Goal: Information Seeking & Learning: Check status

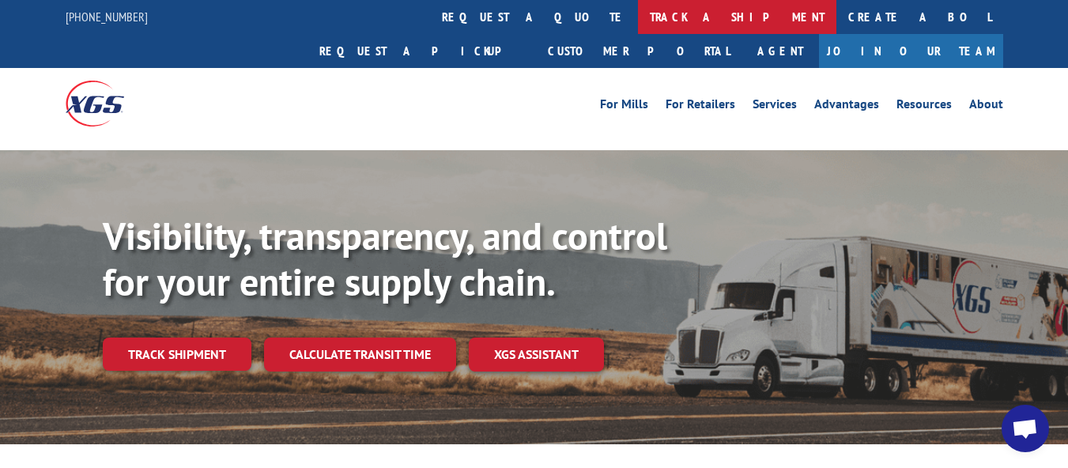
click at [638, 21] on link "track a shipment" at bounding box center [737, 17] width 198 height 34
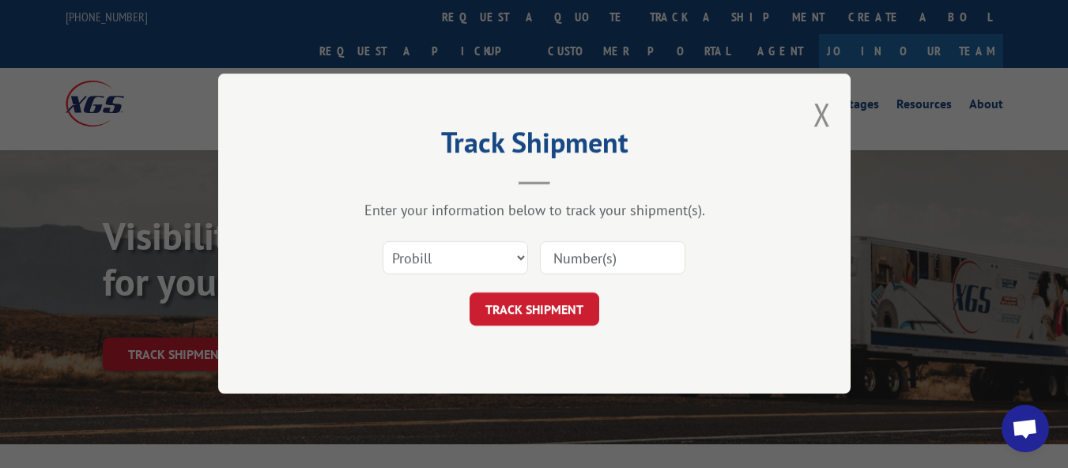
click at [590, 251] on input at bounding box center [612, 258] width 145 height 33
paste input "17229801"
type input "17229801"
click at [550, 304] on button "TRACK SHIPMENT" at bounding box center [534, 309] width 130 height 33
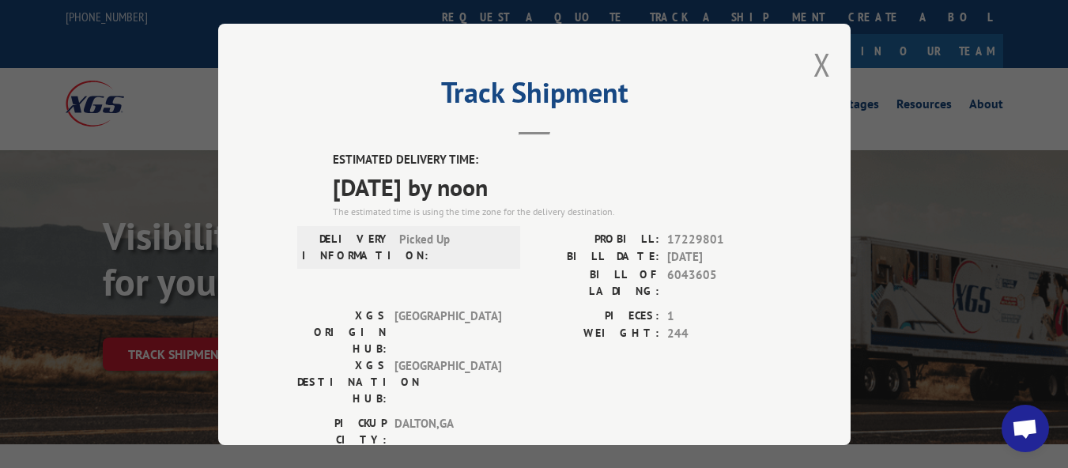
click at [836, 51] on div "Track Shipment ESTIMATED DELIVERY TIME: [DATE] by noon The estimated time is us…" at bounding box center [534, 234] width 632 height 421
click at [818, 58] on button "Close modal" at bounding box center [821, 64] width 17 height 42
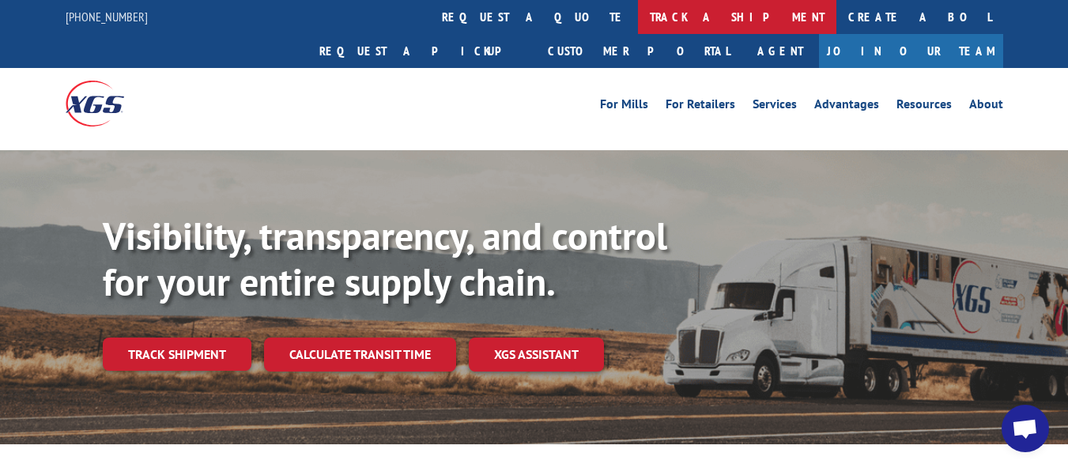
click at [638, 19] on link "track a shipment" at bounding box center [737, 17] width 198 height 34
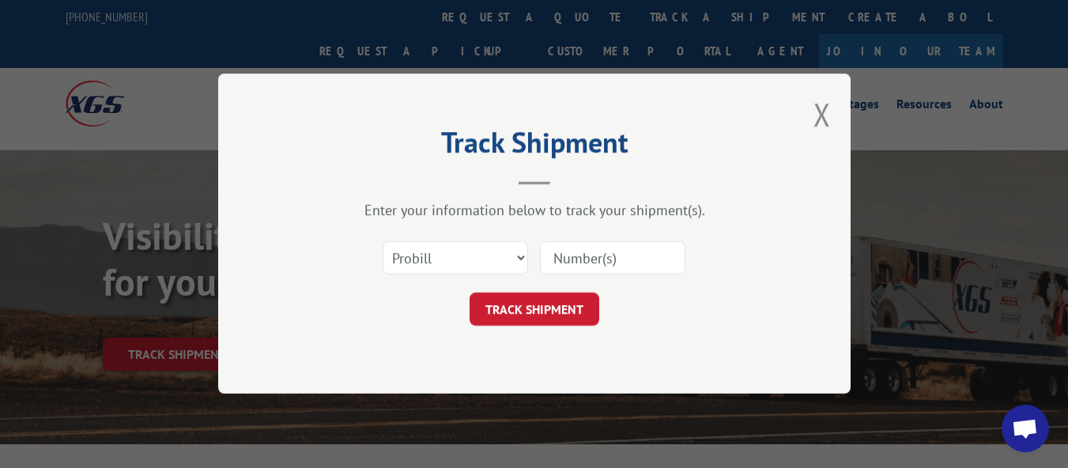
click at [608, 258] on input at bounding box center [612, 258] width 145 height 33
paste input "17229800"
type input "17229800"
click at [595, 300] on button "TRACK SHIPMENT" at bounding box center [534, 309] width 130 height 33
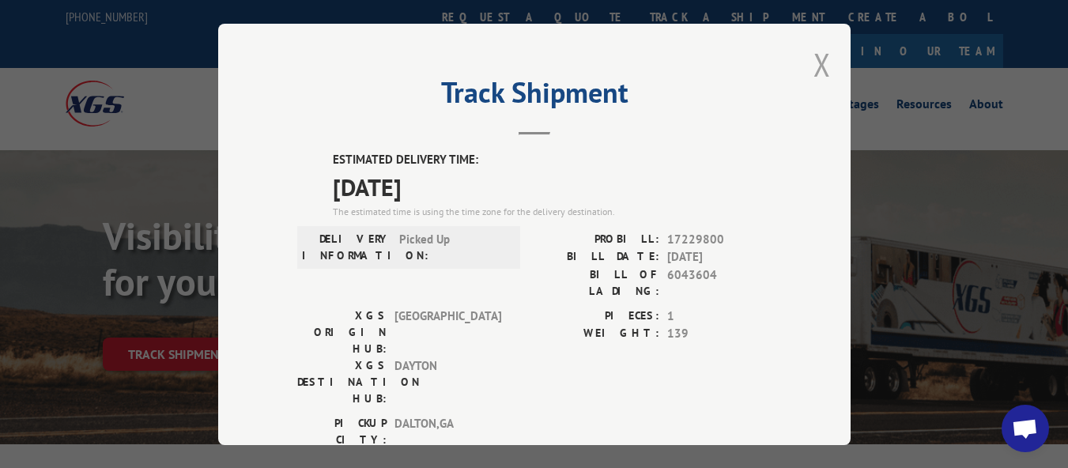
click at [813, 59] on button "Close modal" at bounding box center [821, 64] width 17 height 42
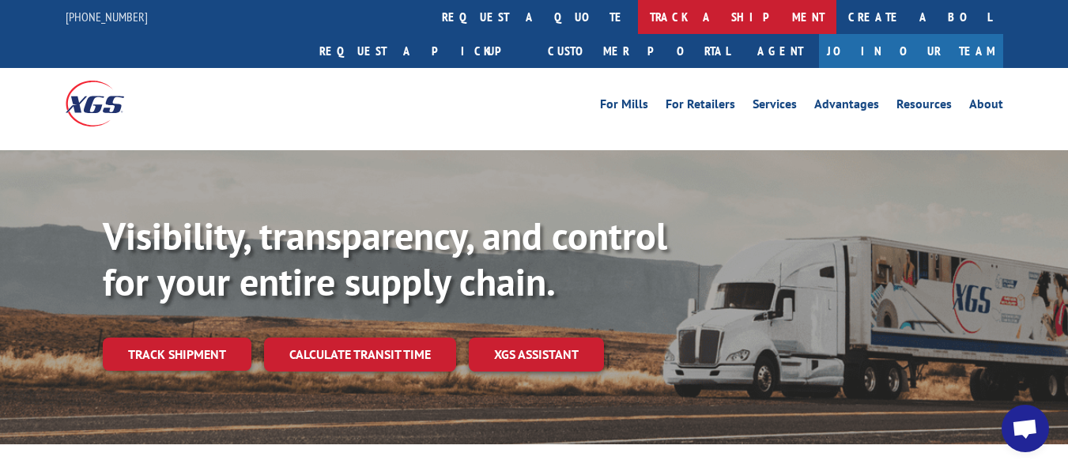
click at [638, 22] on link "track a shipment" at bounding box center [737, 17] width 198 height 34
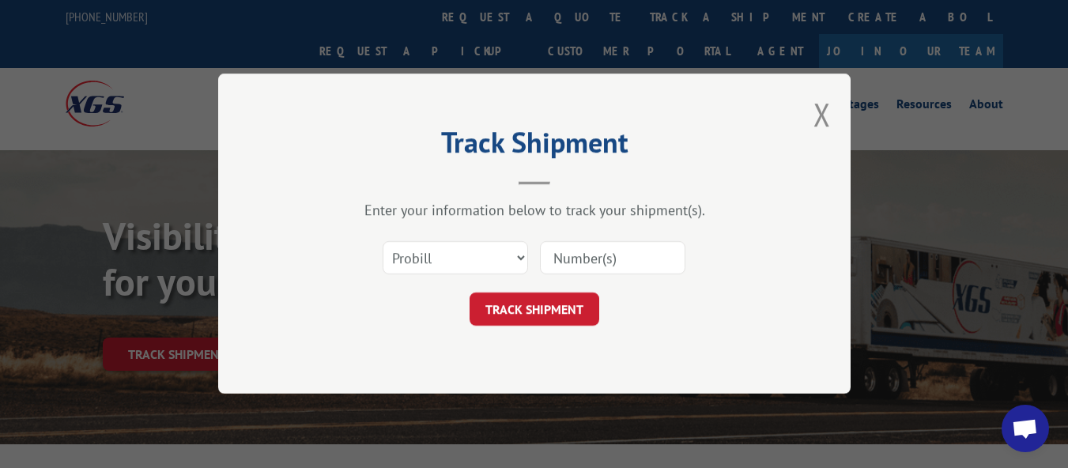
click at [583, 260] on input at bounding box center [612, 258] width 145 height 33
paste input "17471775"
type input "17471775"
click at [560, 307] on button "TRACK SHIPMENT" at bounding box center [534, 309] width 130 height 33
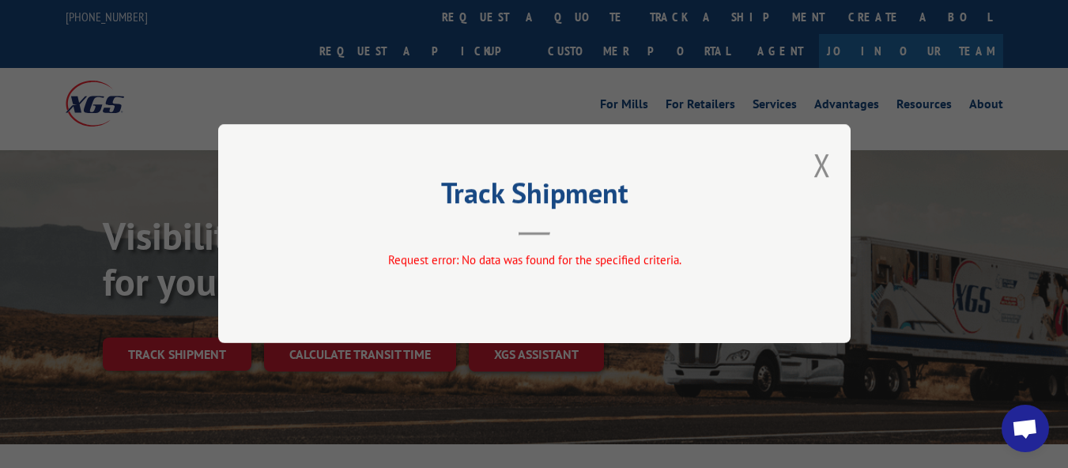
click at [828, 162] on button "Close modal" at bounding box center [821, 165] width 17 height 42
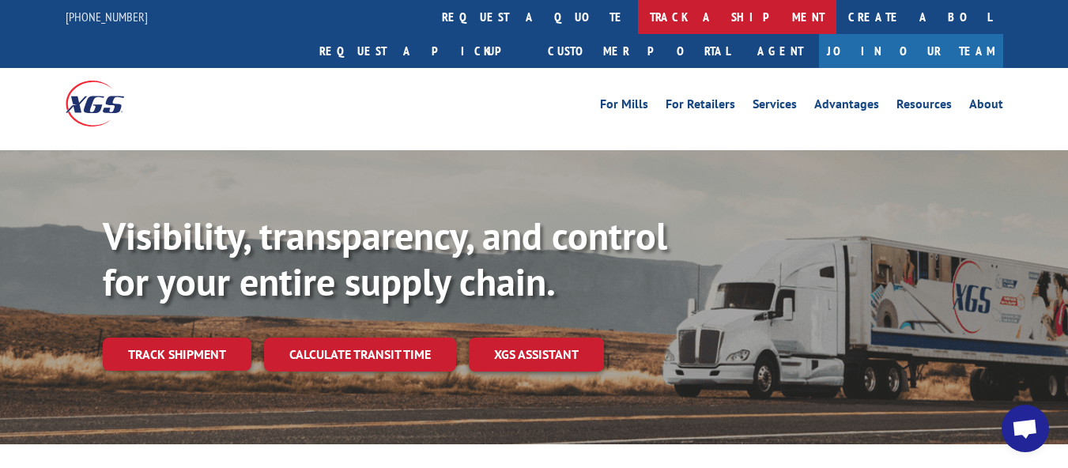
click at [638, 28] on link "track a shipment" at bounding box center [737, 17] width 198 height 34
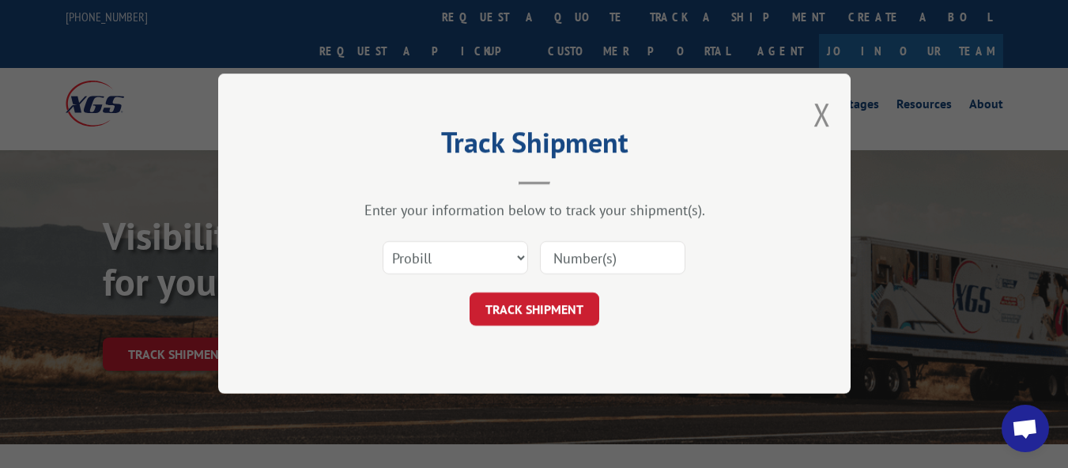
click at [599, 259] on input at bounding box center [612, 258] width 145 height 33
paste input "17471607"
type input "17471607"
click at [577, 305] on button "TRACK SHIPMENT" at bounding box center [534, 309] width 130 height 33
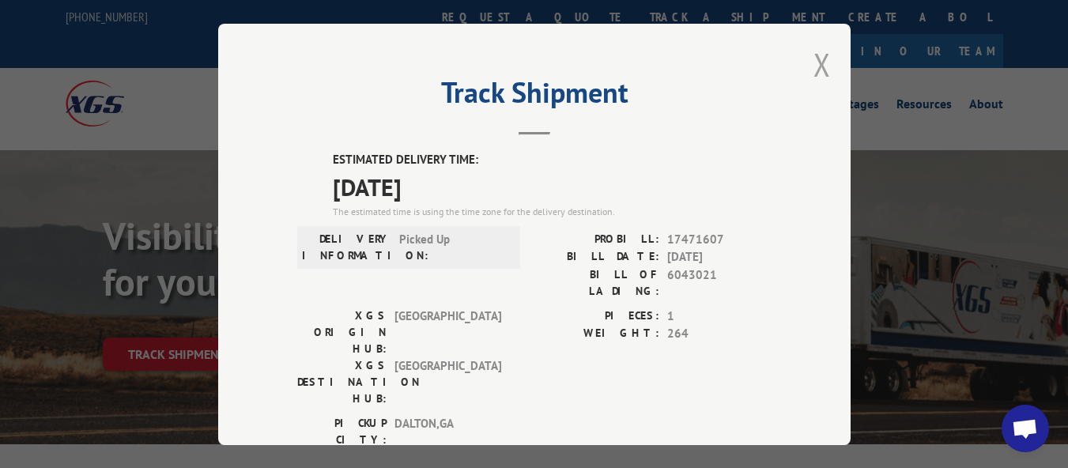
click at [818, 58] on button "Close modal" at bounding box center [821, 64] width 17 height 42
